Goal: Go to known website: Access a specific website the user already knows

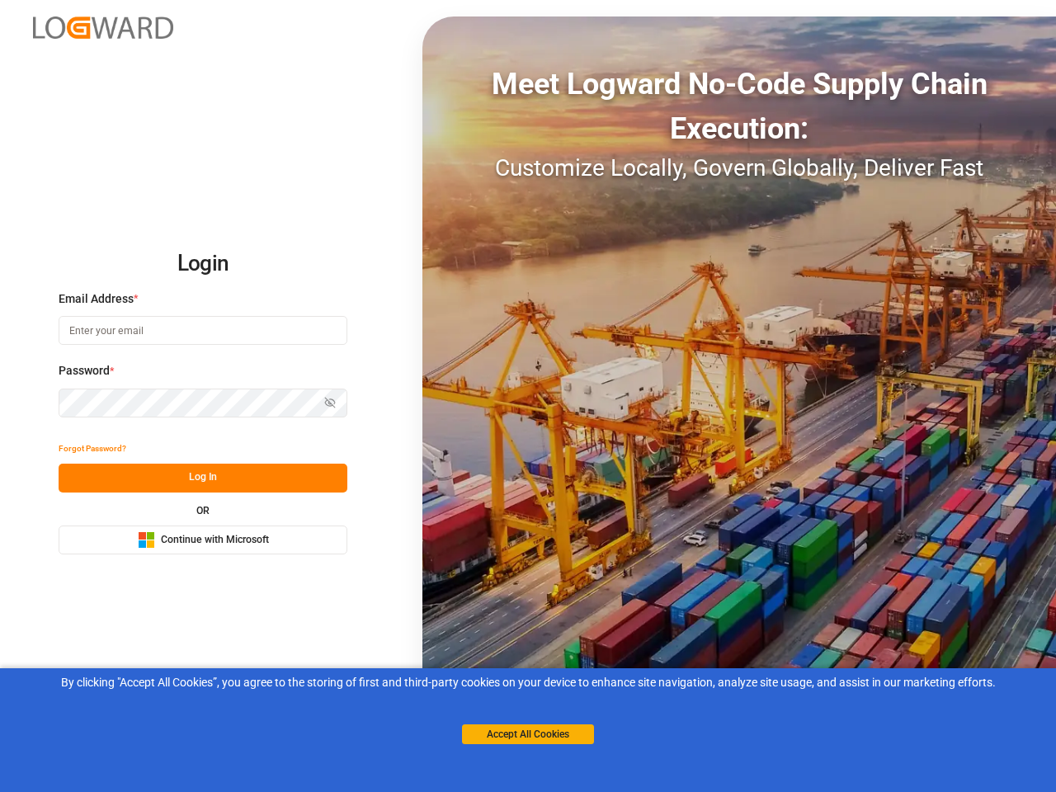
click at [528, 396] on div "Meet Logward No-Code Supply Chain Execution: Customize Locally, Govern Globally…" at bounding box center [738, 395] width 633 height 759
click at [103, 27] on img at bounding box center [103, 27] width 140 height 22
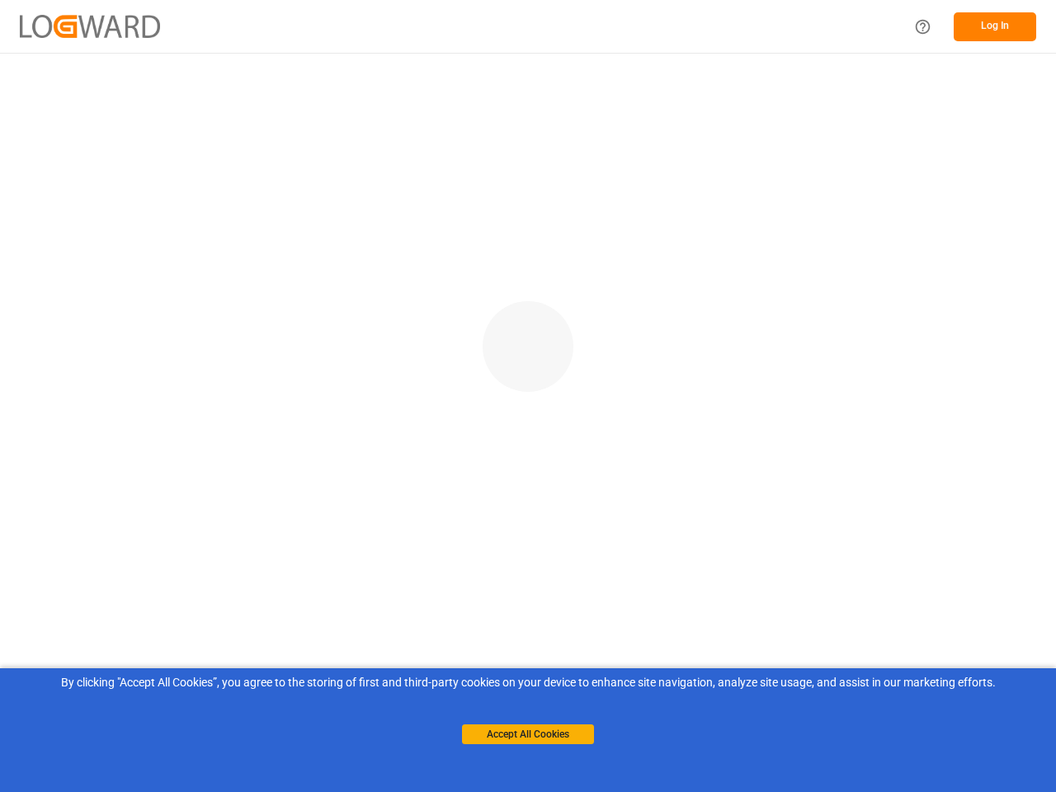
click at [92, 449] on main at bounding box center [528, 418] width 1056 height 730
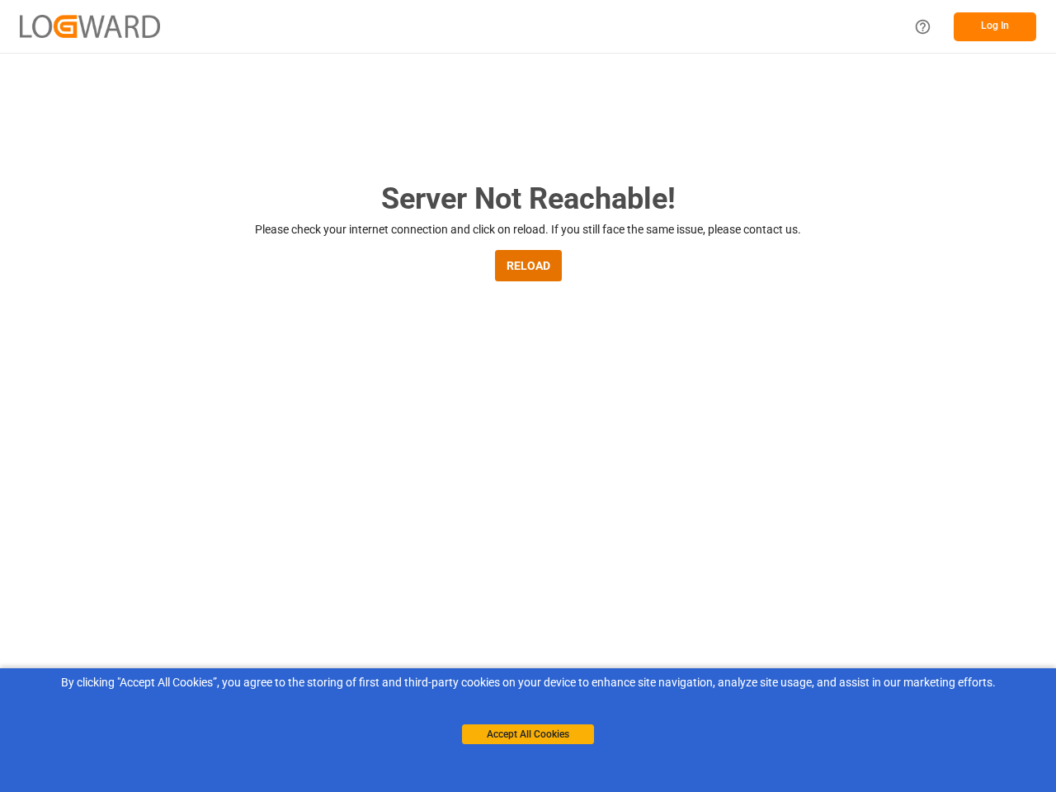
click at [203, 478] on main "Server Not Reachable! Please check your internet connection and click on reload…" at bounding box center [528, 542] width 1056 height 730
click at [203, 539] on main "Server Not Reachable! Please check your internet connection and click on reload…" at bounding box center [528, 542] width 1056 height 730
click at [528, 734] on button "Accept All Cookies" at bounding box center [528, 734] width 132 height 20
